Goal: Task Accomplishment & Management: Use online tool/utility

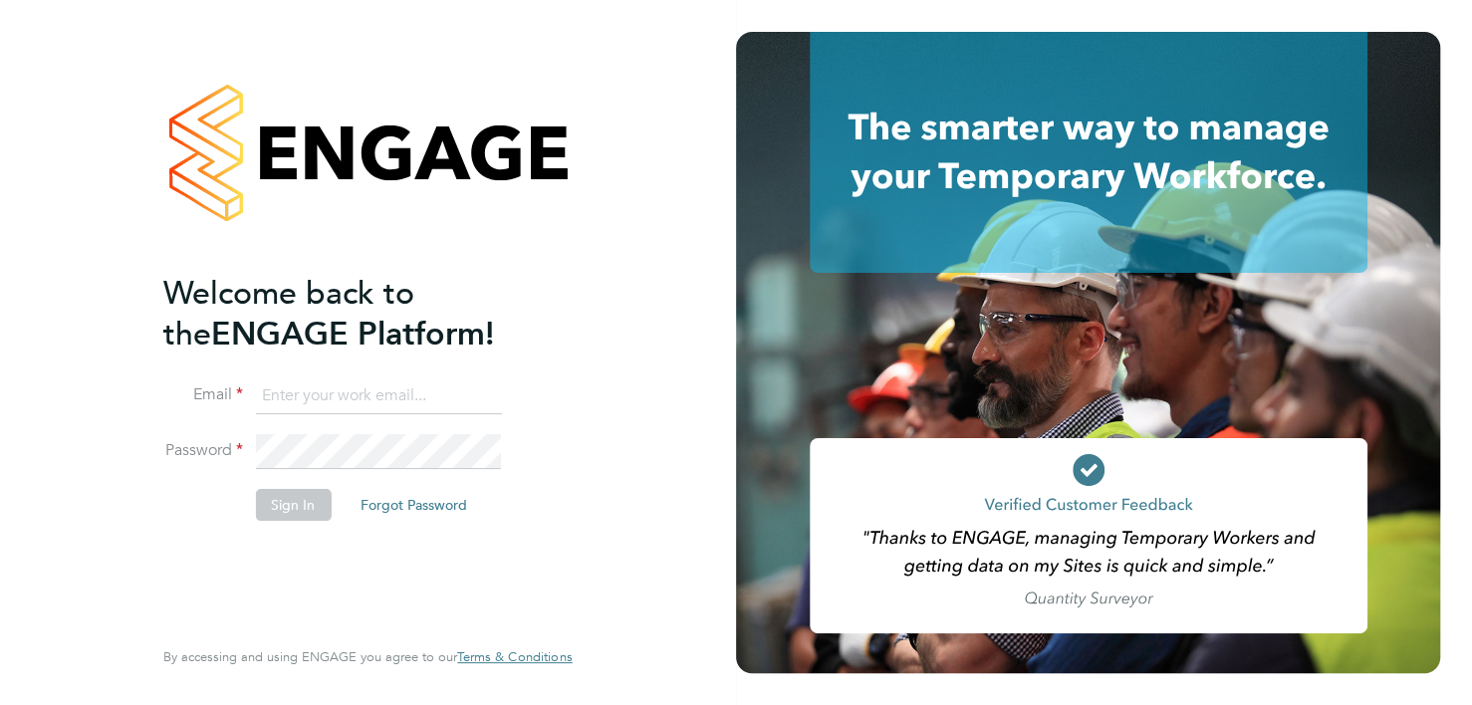
type input "chrisbhammans@gmail.com"
click at [301, 507] on button "Sign In" at bounding box center [293, 505] width 76 height 32
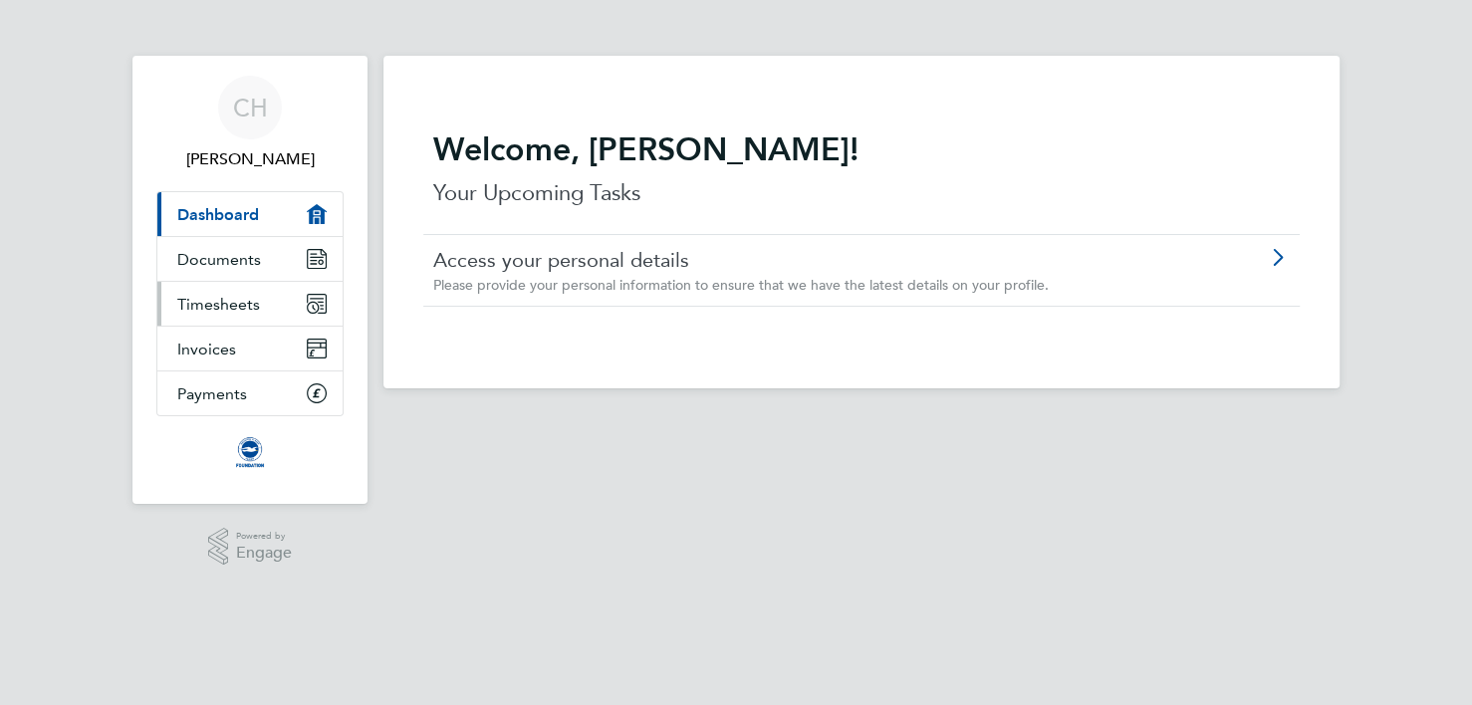
click at [213, 300] on span "Timesheets" at bounding box center [218, 304] width 83 height 19
